Goal: Find specific page/section: Find specific page/section

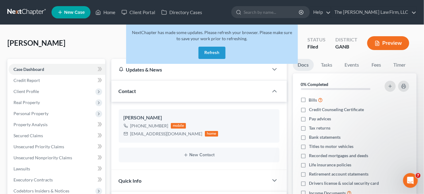
click at [271, 13] on input "search" at bounding box center [272, 11] width 56 height 11
click at [208, 53] on button "Refresh" at bounding box center [212, 53] width 27 height 12
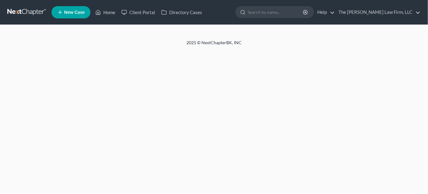
click at [274, 13] on input "search" at bounding box center [276, 11] width 56 height 11
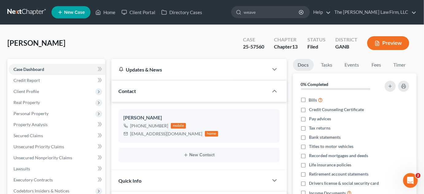
type input "[PERSON_NAME]"
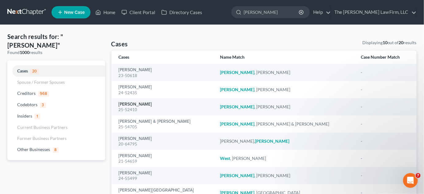
click at [132, 106] on link "[PERSON_NAME]" at bounding box center [135, 104] width 33 height 4
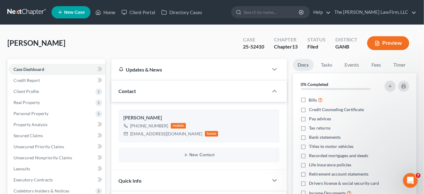
click at [272, 13] on input "search" at bounding box center [272, 11] width 56 height 11
type input "[PERSON_NAME]"
